Goal: Task Accomplishment & Management: Manage account settings

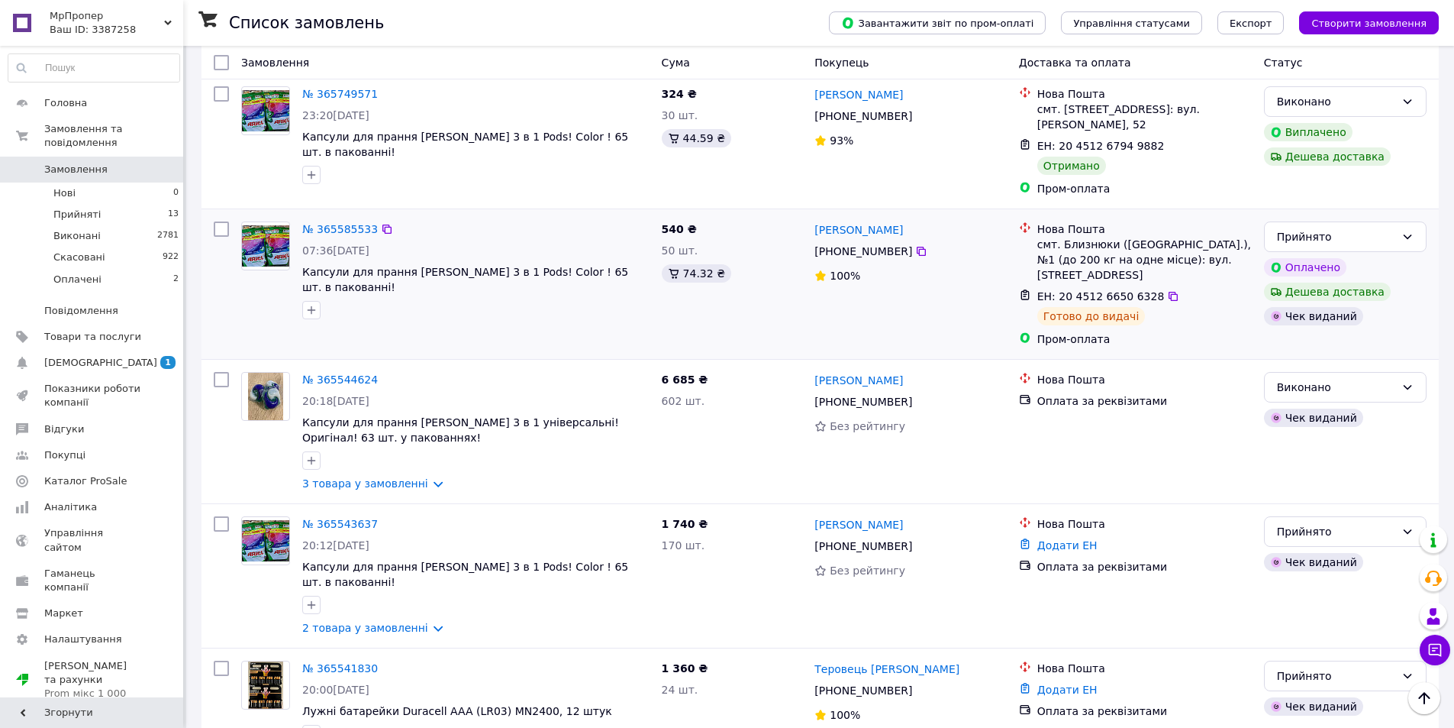
scroll to position [763, 0]
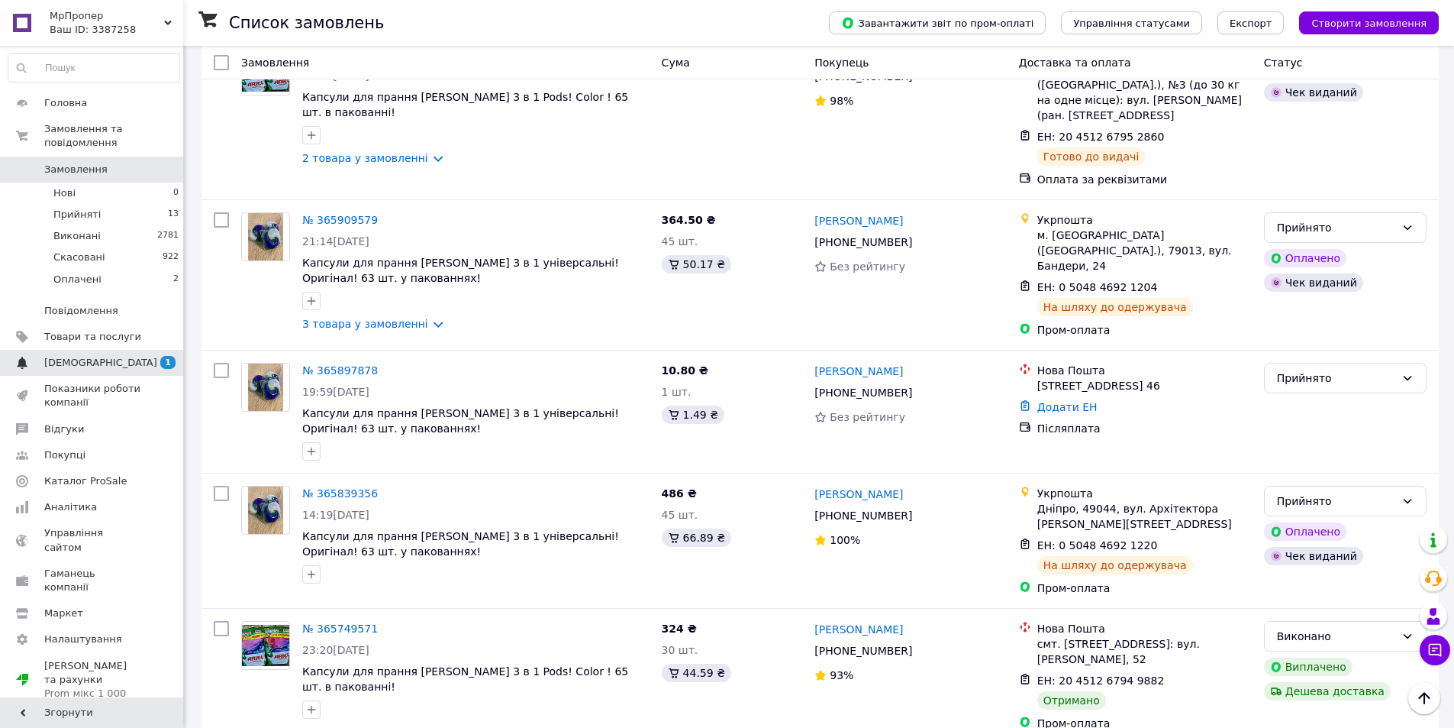
click at [59, 356] on span "[DEMOGRAPHIC_DATA]" at bounding box center [100, 363] width 113 height 14
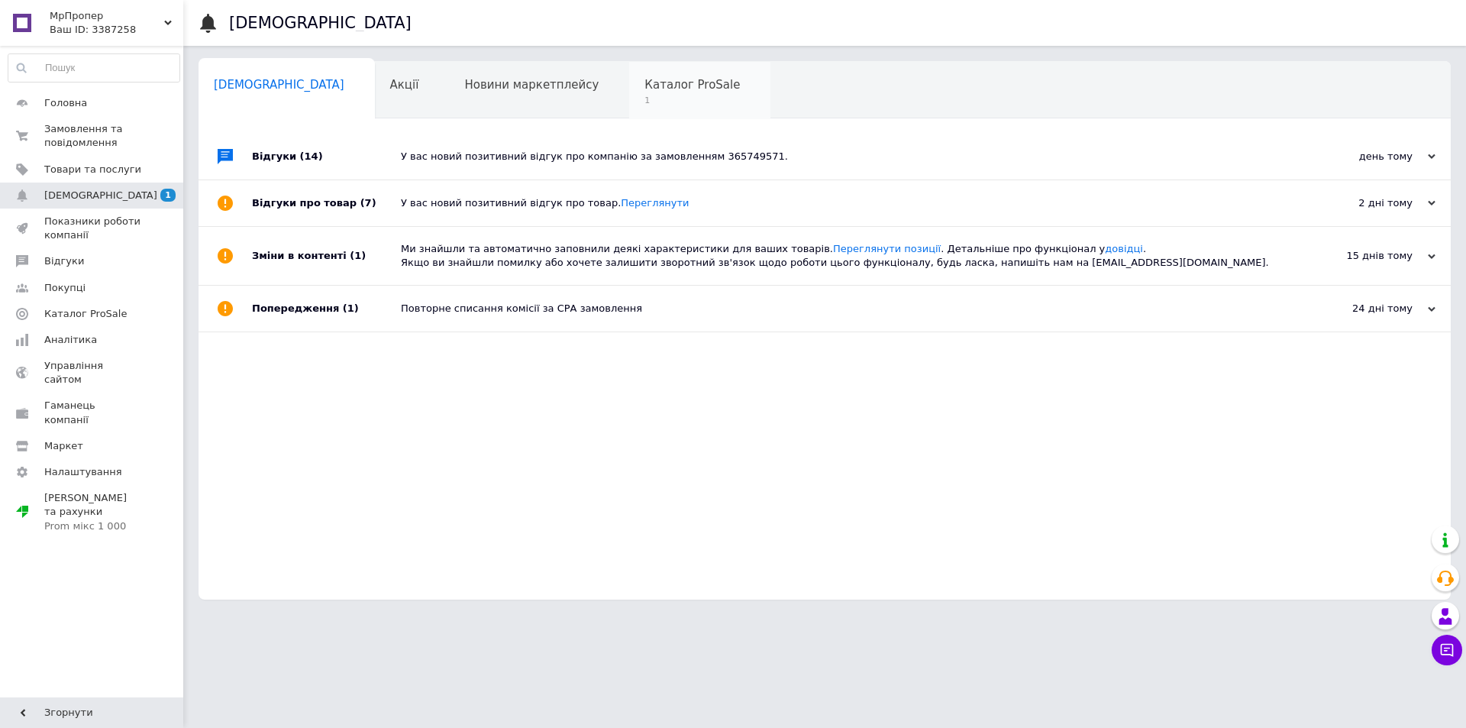
click at [644, 96] on span "1" at bounding box center [691, 100] width 95 height 11
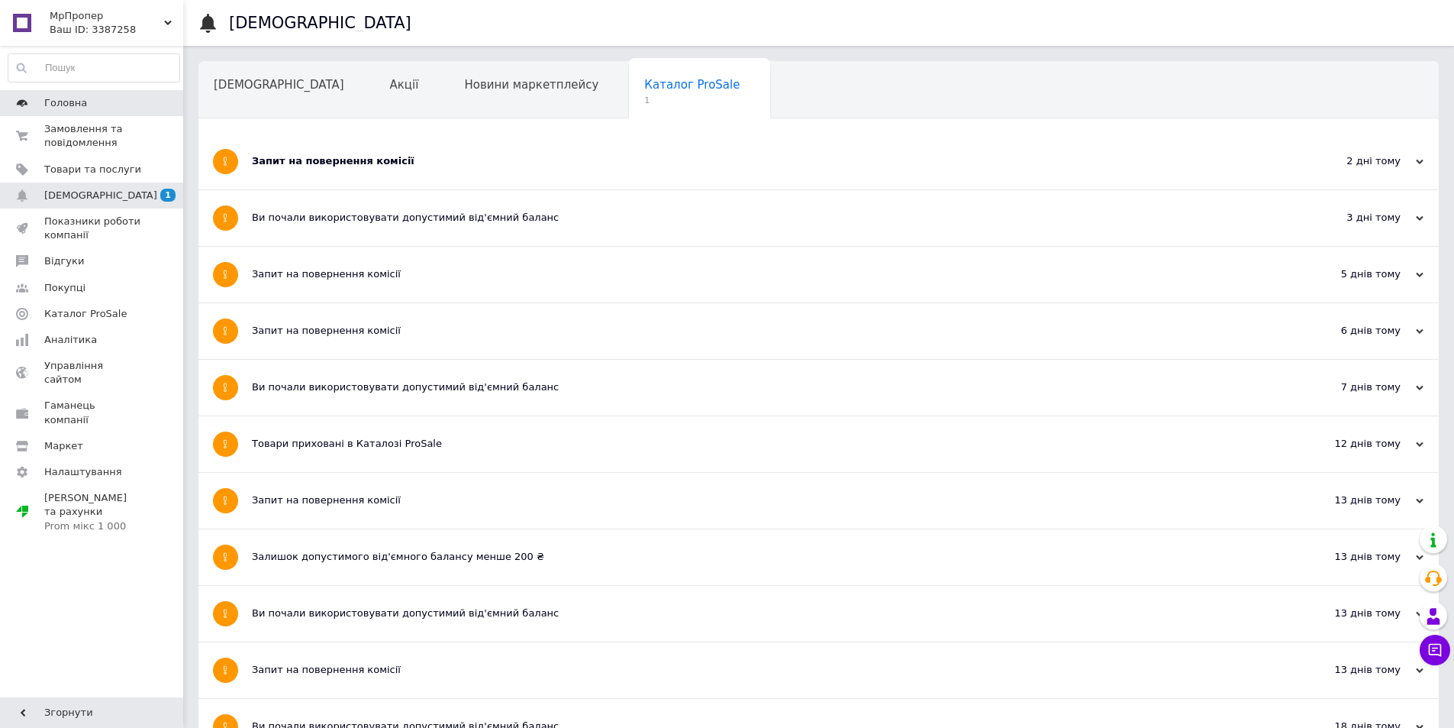
click at [81, 102] on span "Головна" at bounding box center [65, 103] width 43 height 14
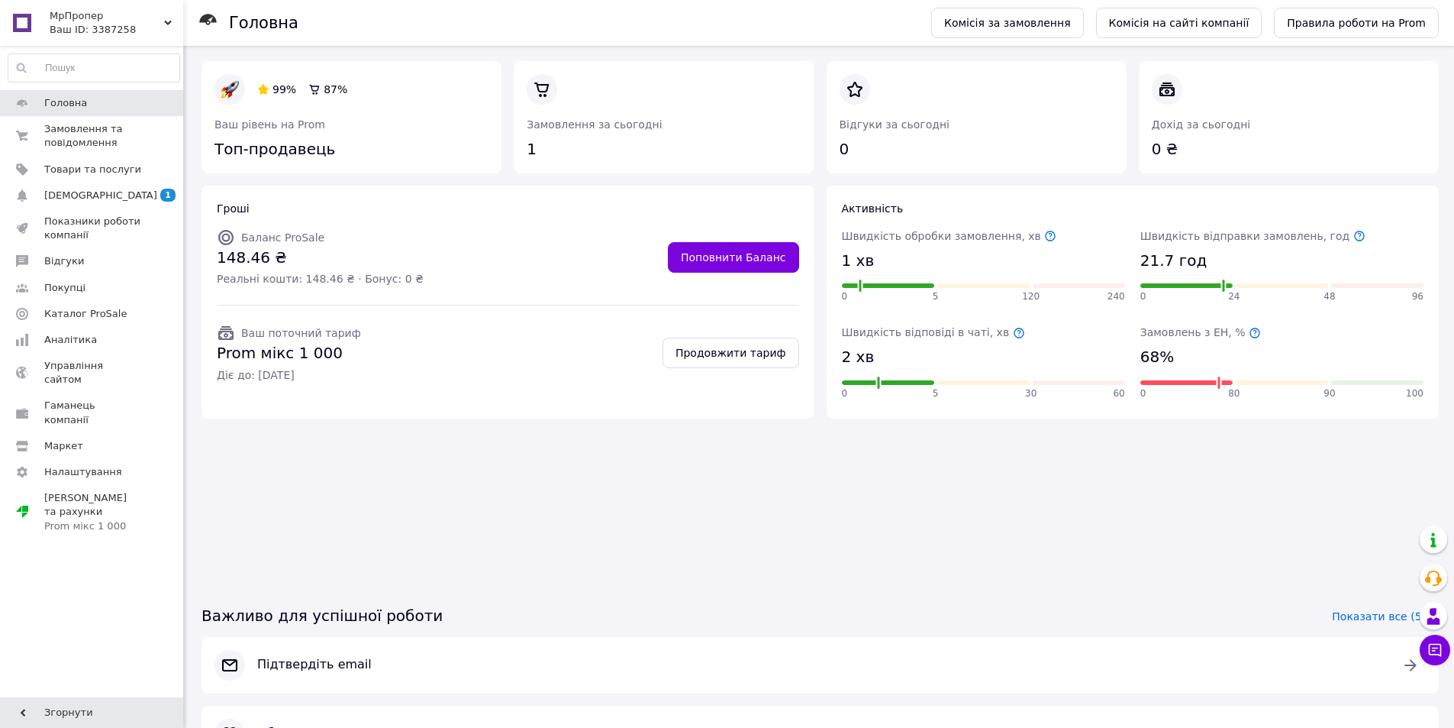
click at [67, 24] on div "Ваш ID: 3387258" at bounding box center [117, 30] width 134 height 14
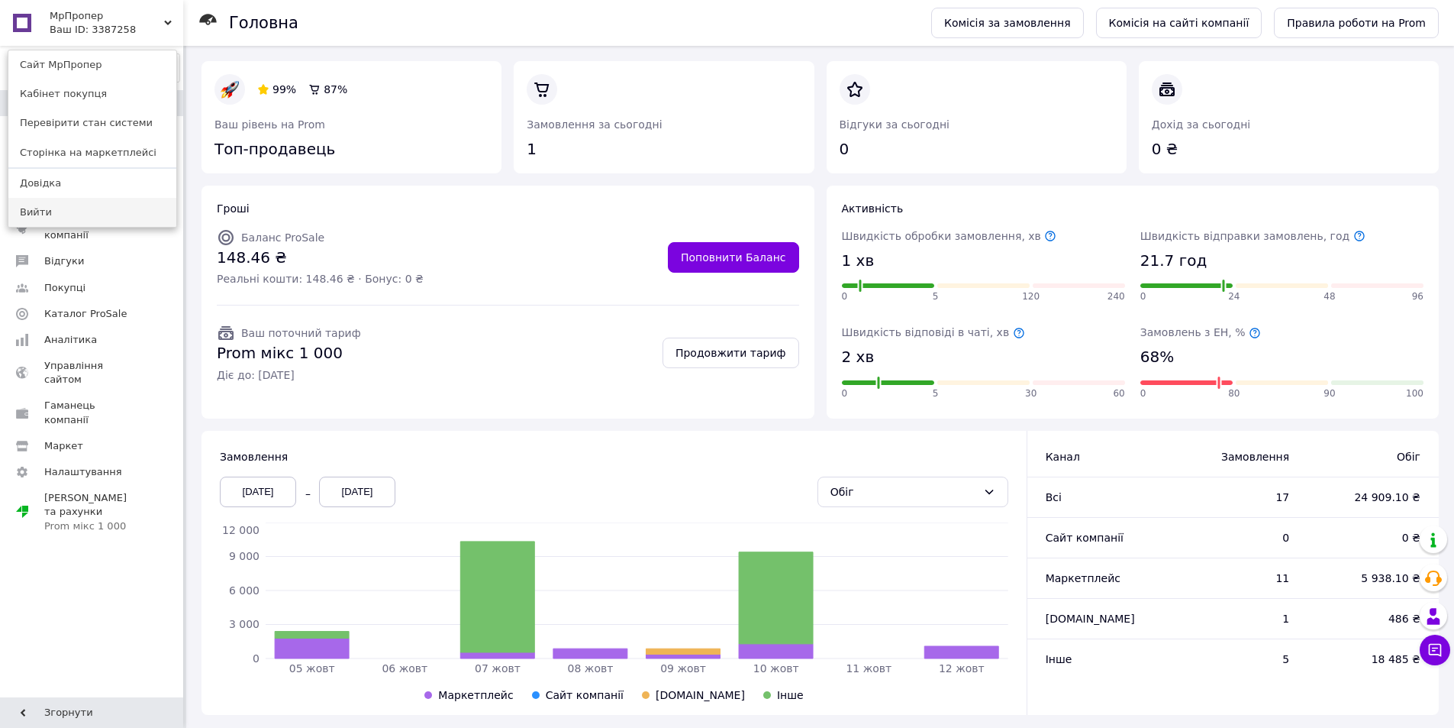
click at [49, 208] on link "Вийти" at bounding box center [92, 212] width 168 height 29
